Goal: Information Seeking & Learning: Learn about a topic

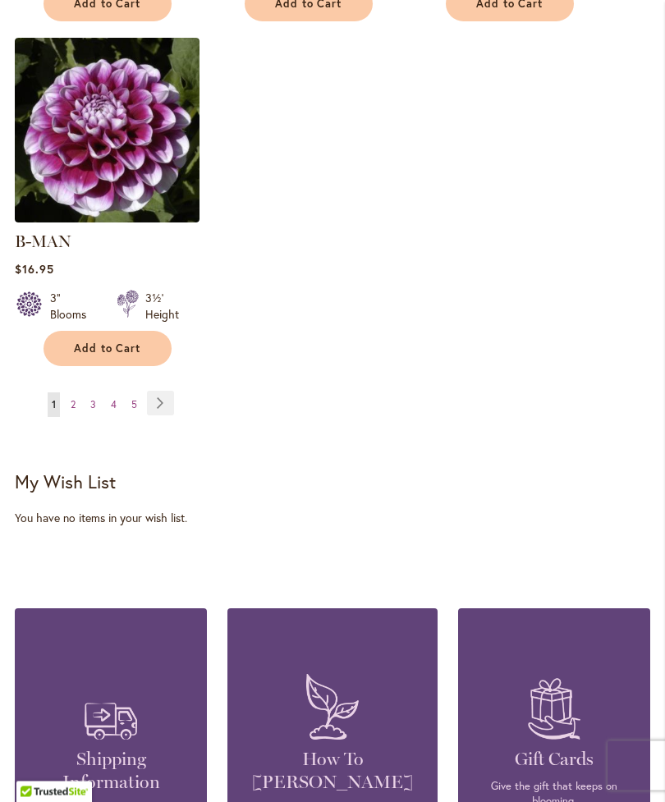
scroll to position [2398, 0]
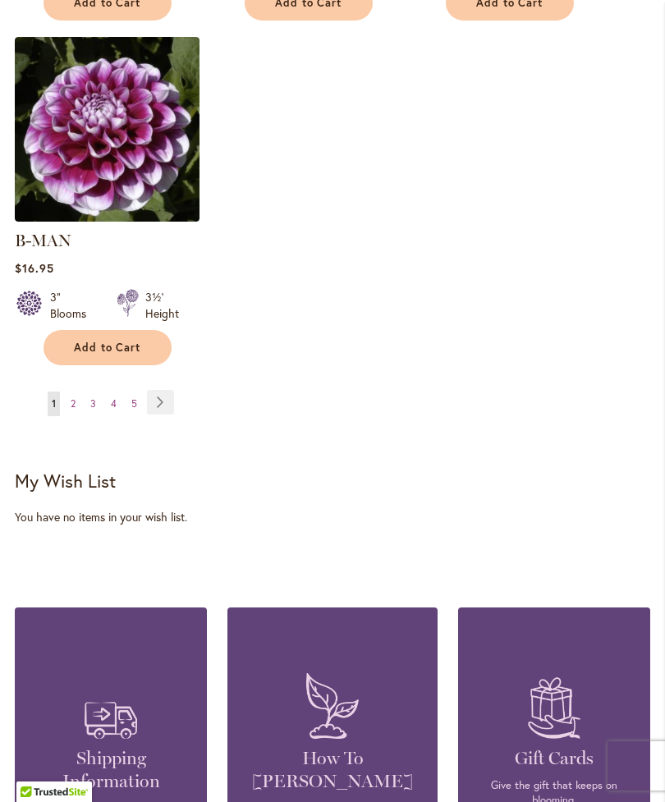
click at [76, 392] on link "Page 2" at bounding box center [73, 404] width 13 height 25
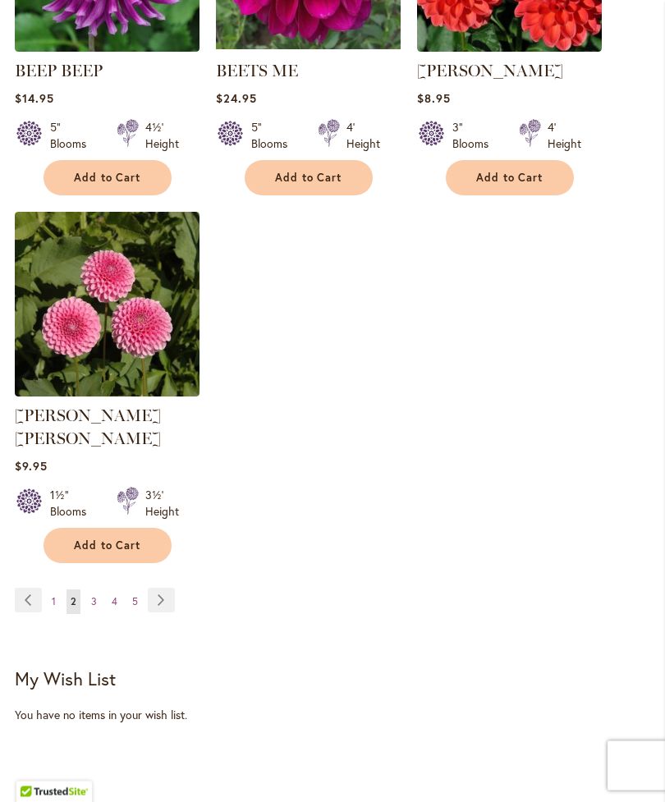
scroll to position [2205, 0]
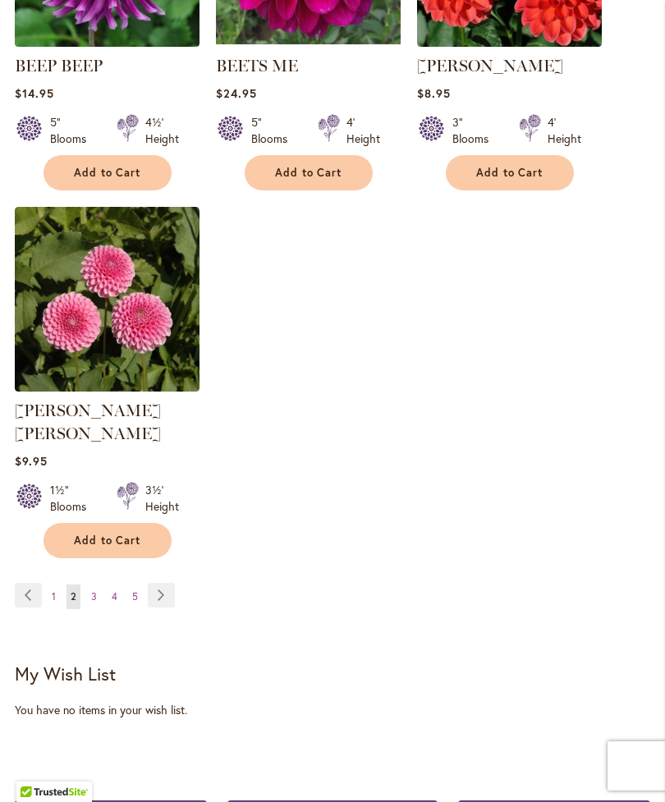
click at [164, 583] on link "Page Next" at bounding box center [161, 595] width 27 height 25
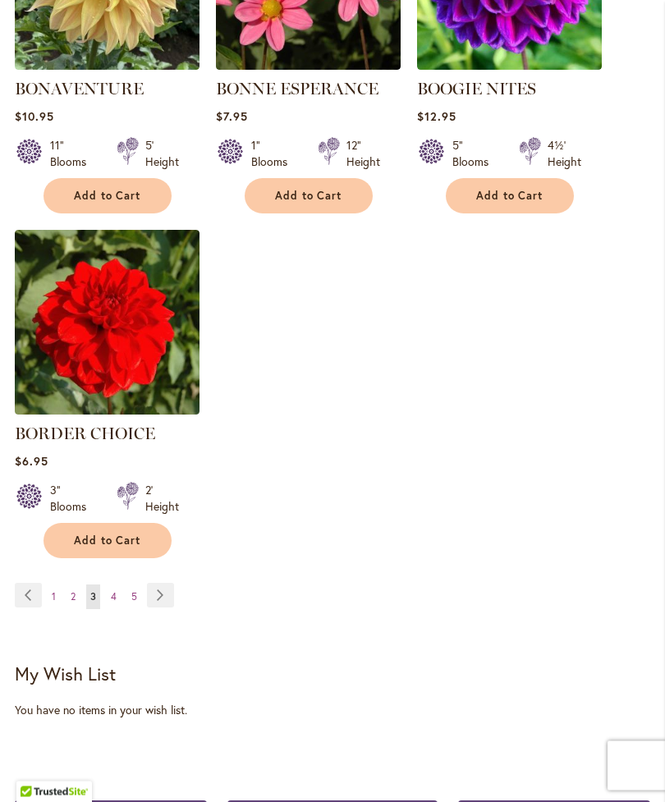
scroll to position [2182, 0]
click at [163, 590] on link "Page Next" at bounding box center [160, 595] width 27 height 25
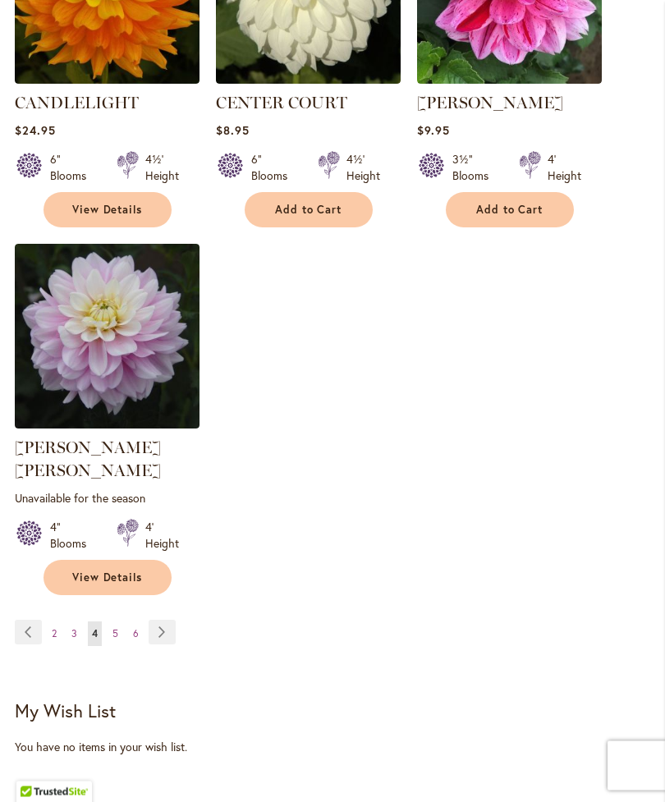
scroll to position [2192, 0]
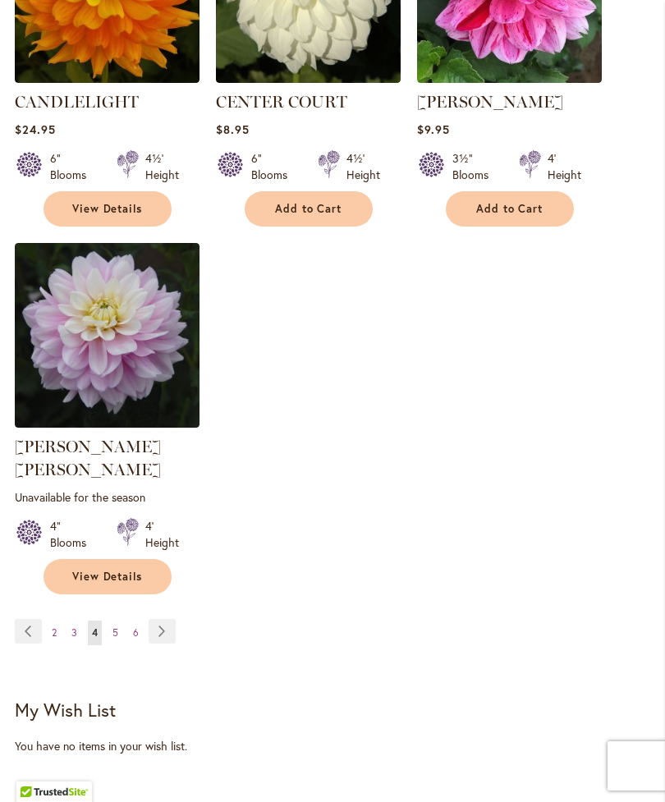
click at [163, 619] on link "Page Next" at bounding box center [162, 631] width 27 height 25
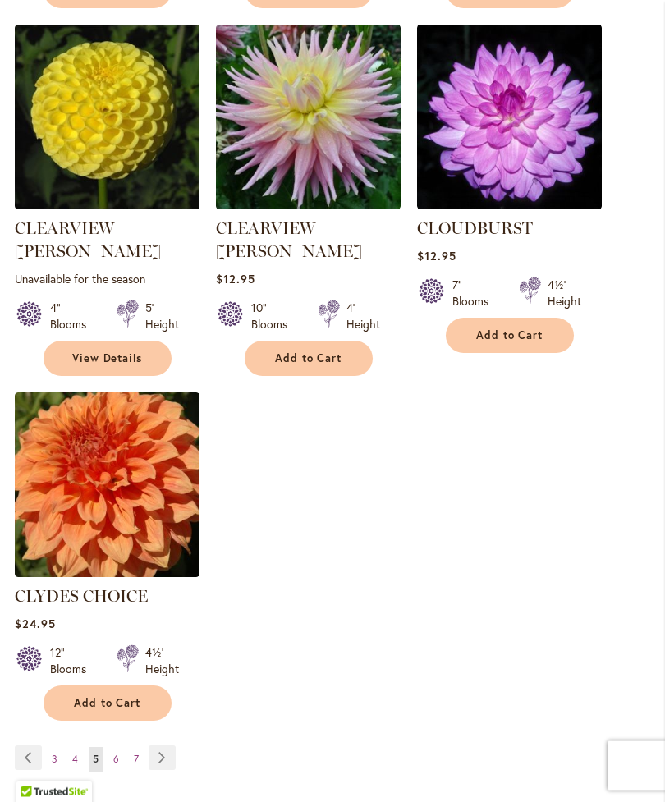
scroll to position [2066, 0]
click at [165, 746] on link "Page Next" at bounding box center [162, 758] width 27 height 25
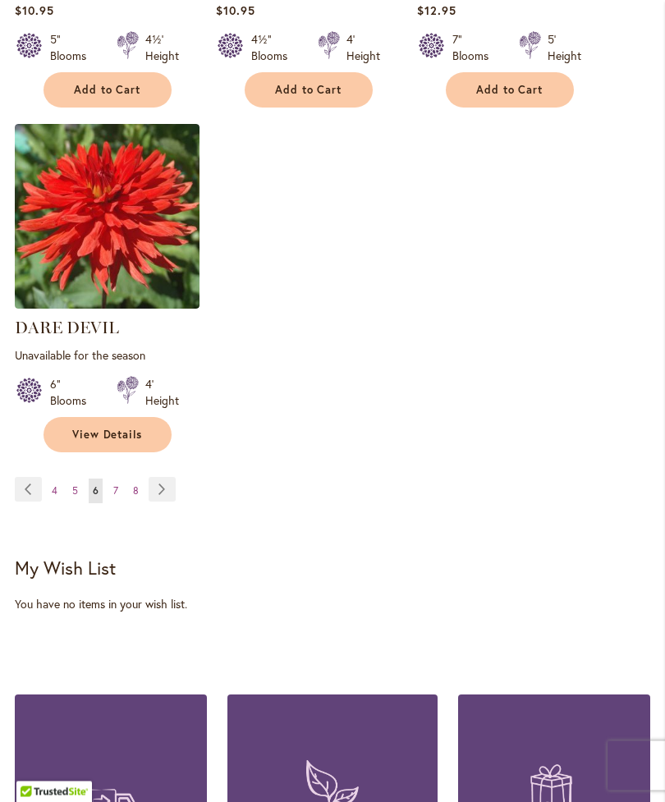
scroll to position [2357, 0]
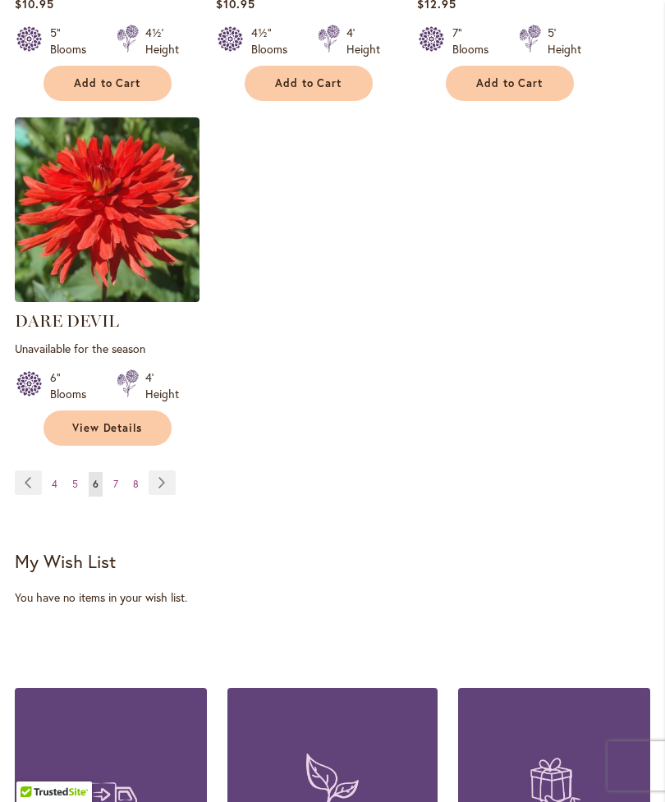
click at [159, 471] on link "Page Next" at bounding box center [162, 483] width 27 height 25
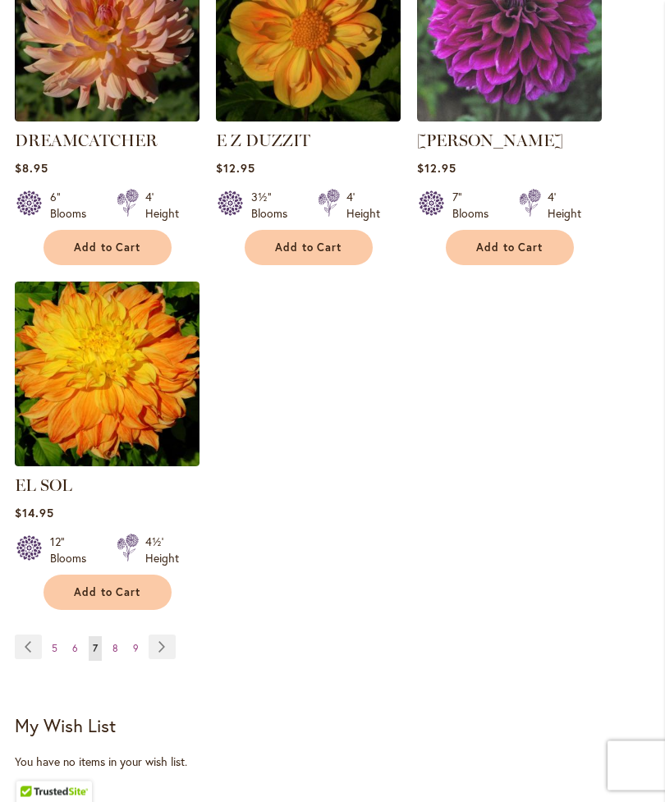
scroll to position [2153, 0]
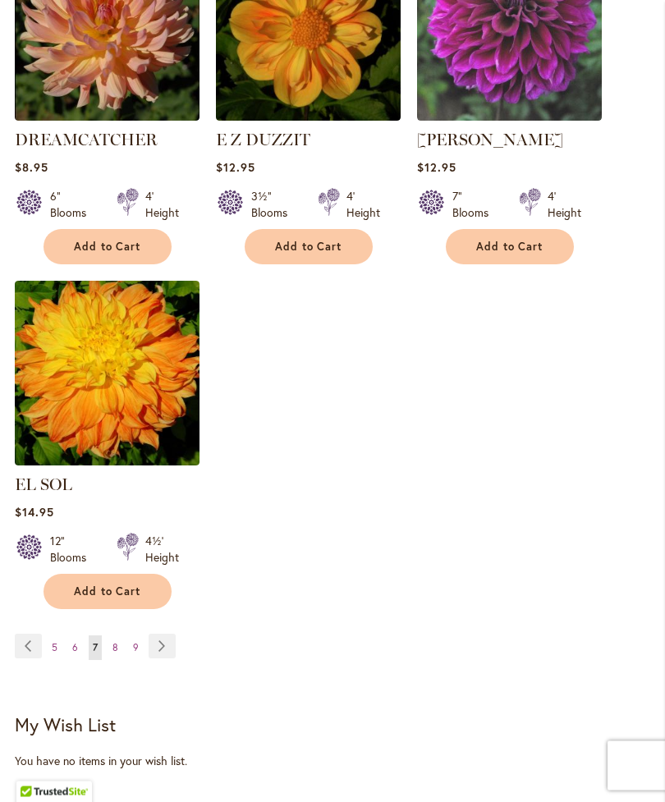
click at [166, 635] on link "Page Next" at bounding box center [162, 647] width 27 height 25
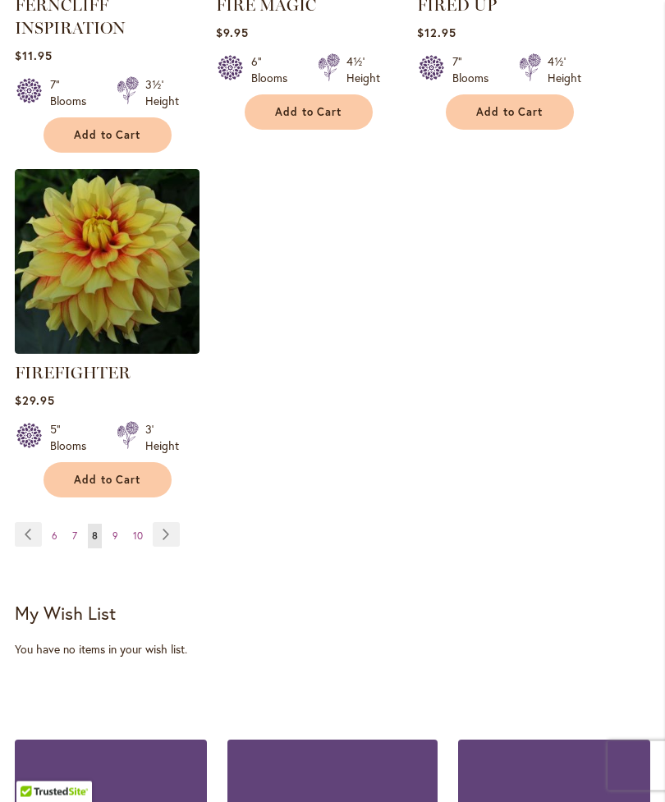
scroll to position [2322, 0]
click at [168, 534] on link "Page Next" at bounding box center [166, 534] width 27 height 25
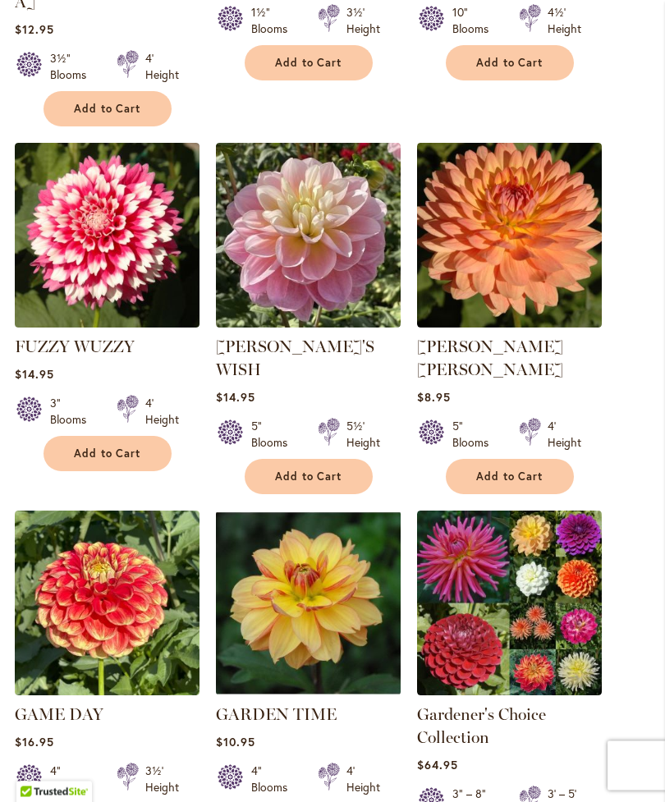
scroll to position [1627, 0]
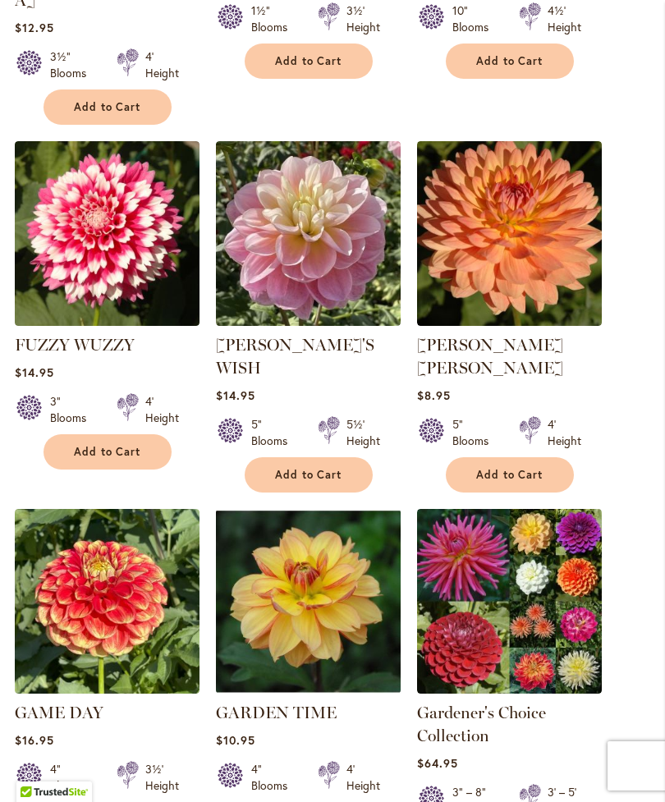
click at [535, 545] on img at bounding box center [509, 601] width 185 height 185
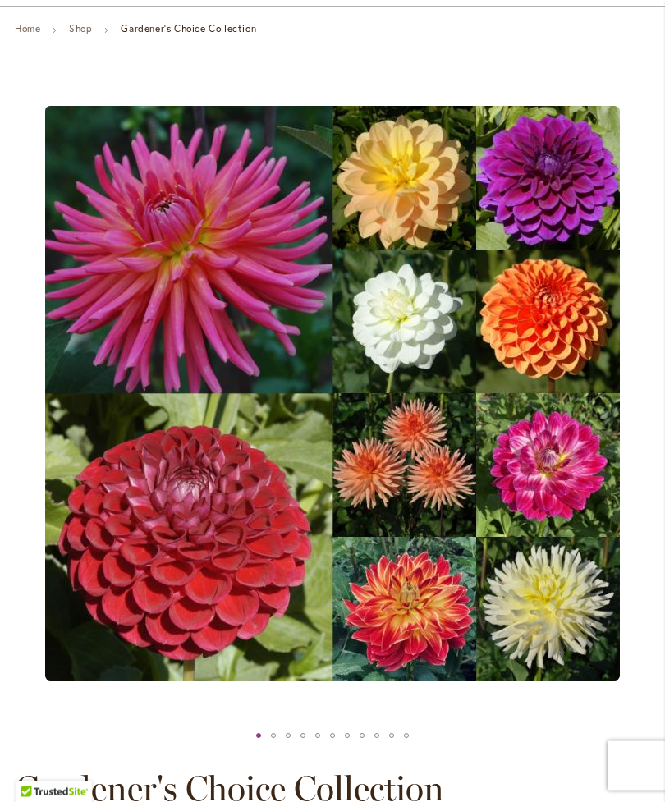
scroll to position [170, 0]
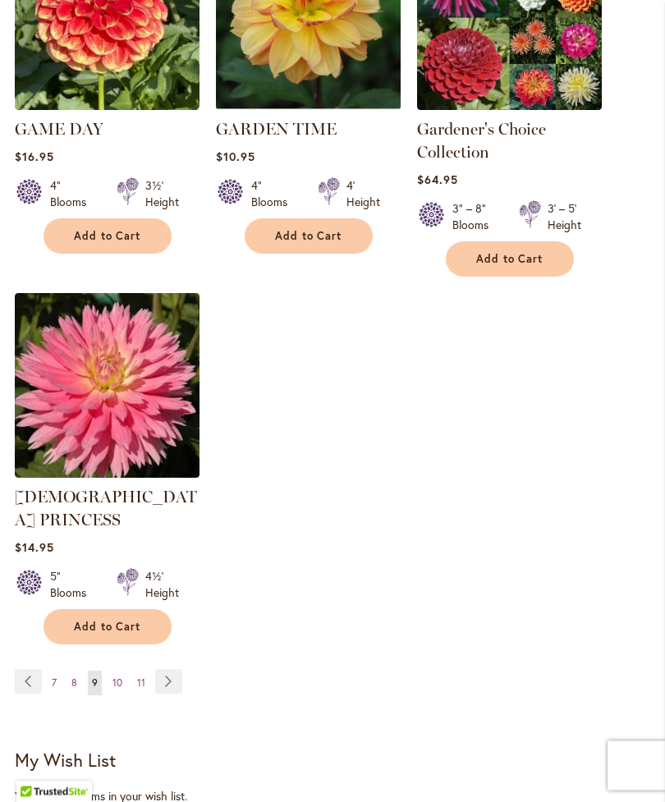
scroll to position [2234, 0]
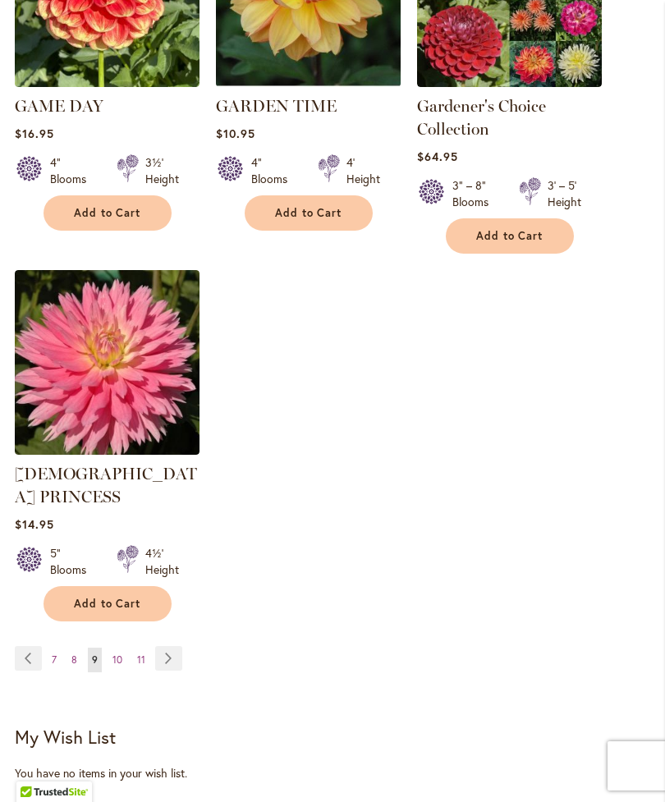
click at [166, 646] on link "Page Next" at bounding box center [168, 658] width 27 height 25
